Goal: Navigation & Orientation: Go to known website

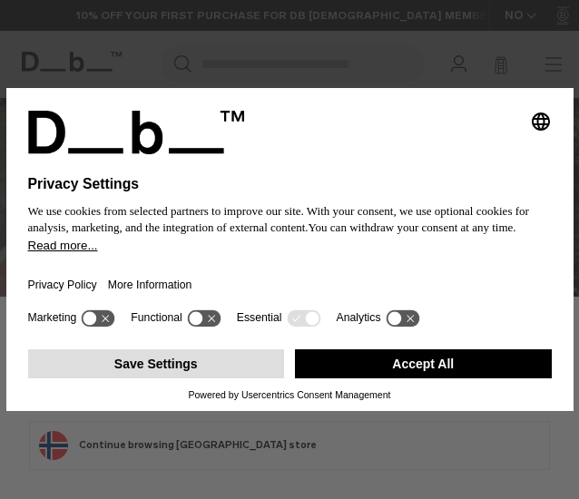
click at [245, 364] on button "Save Settings" at bounding box center [156, 363] width 257 height 29
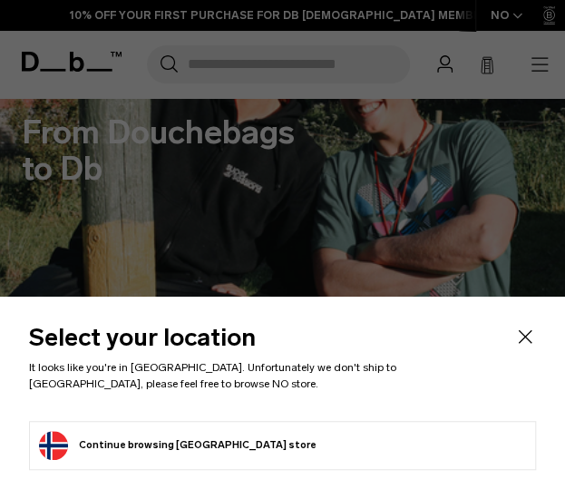
scroll to position [249, 0]
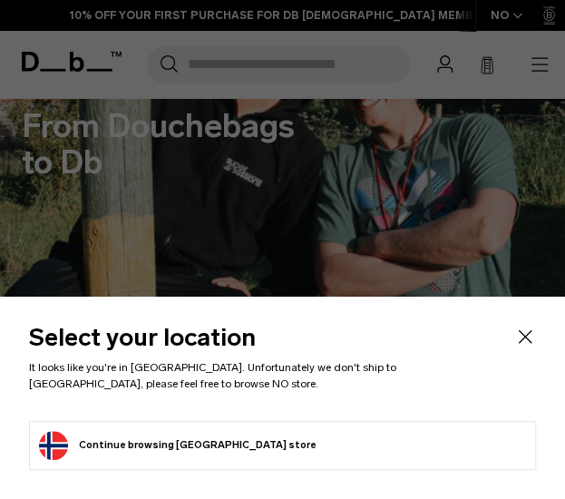
click at [318, 464] on li "Continue browsing Norway store Continue shopping in Norway" at bounding box center [282, 445] width 507 height 49
click at [185, 453] on button "Continue browsing Norway store Continue shopping in Norway" at bounding box center [178, 445] width 278 height 29
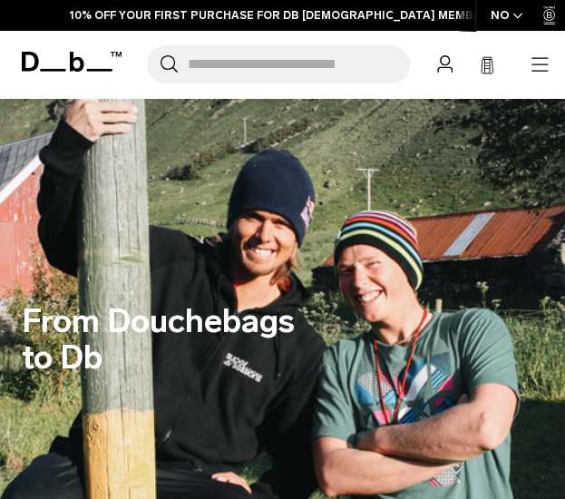
scroll to position [0, 0]
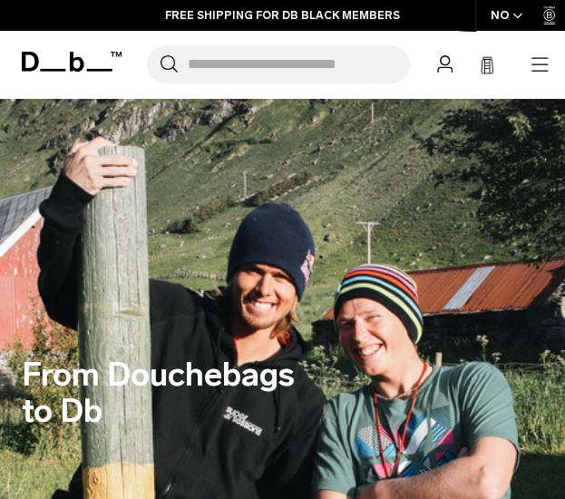
click at [74, 59] on icon at bounding box center [77, 62] width 15 height 20
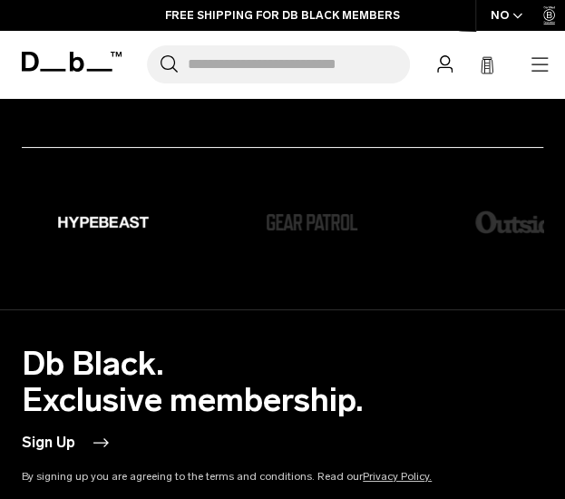
scroll to position [3026, 0]
